Goal: Navigation & Orientation: Find specific page/section

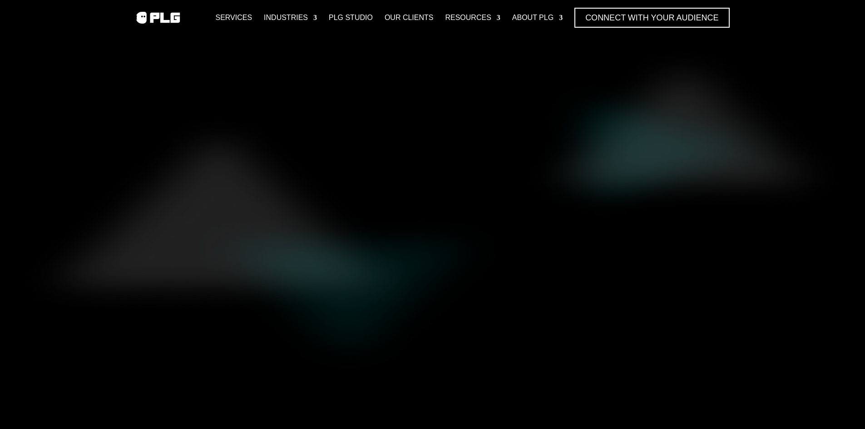
click at [772, 17] on div "Services Industries F&B Industry Tech Industry Consumer Goods Industry Life & E…" at bounding box center [432, 17] width 865 height 35
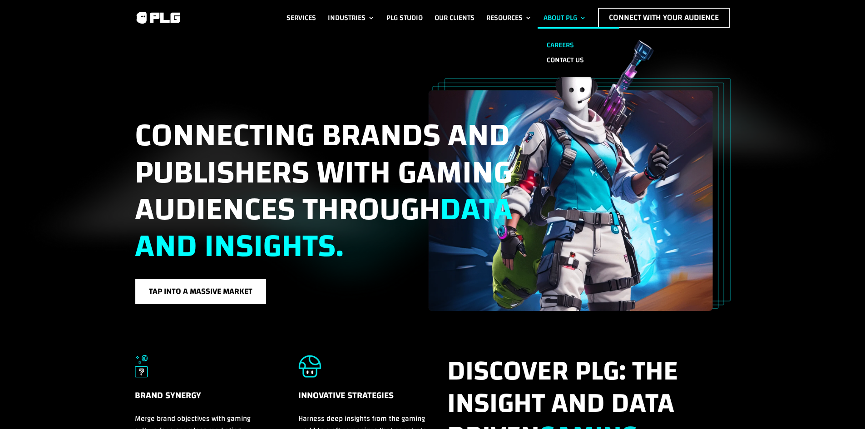
click at [566, 46] on link "Careers" at bounding box center [579, 45] width 82 height 15
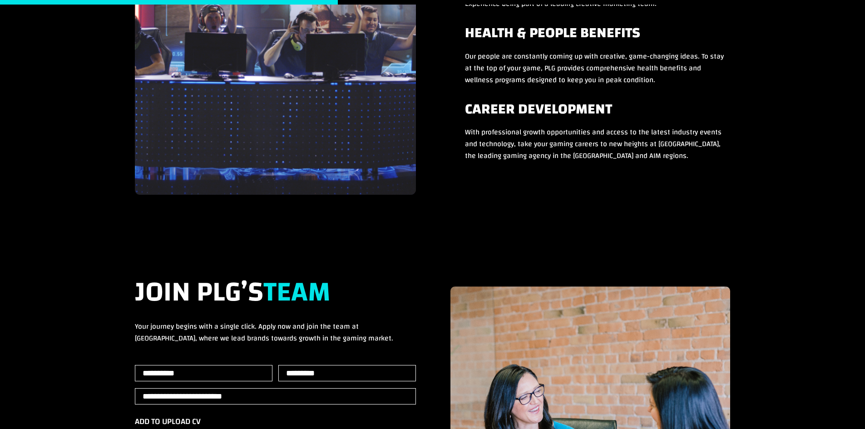
scroll to position [1565, 0]
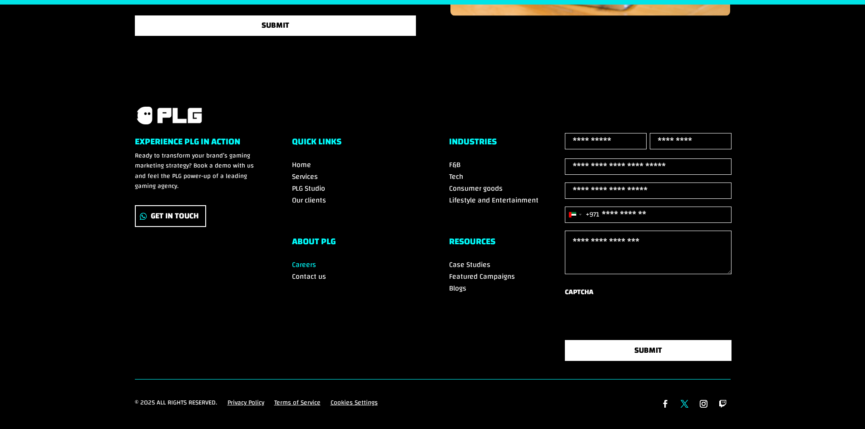
click at [685, 397] on link "Follow" at bounding box center [684, 404] width 15 height 15
